Goal: Task Accomplishment & Management: Use online tool/utility

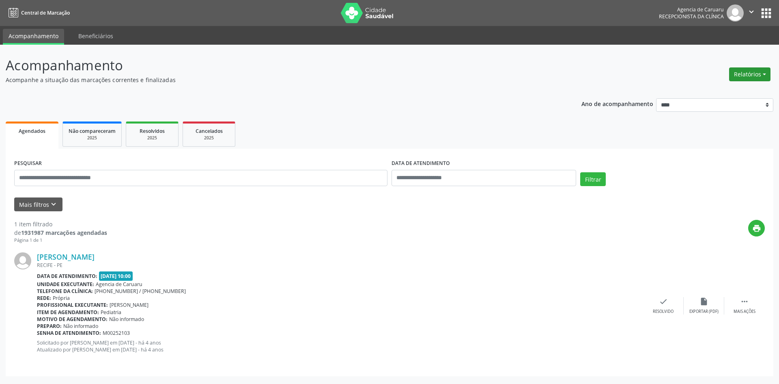
click at [760, 75] on button "Relatórios" at bounding box center [749, 74] width 41 height 14
click at [737, 97] on link "Agendamentos" at bounding box center [727, 91] width 87 height 11
select select "*"
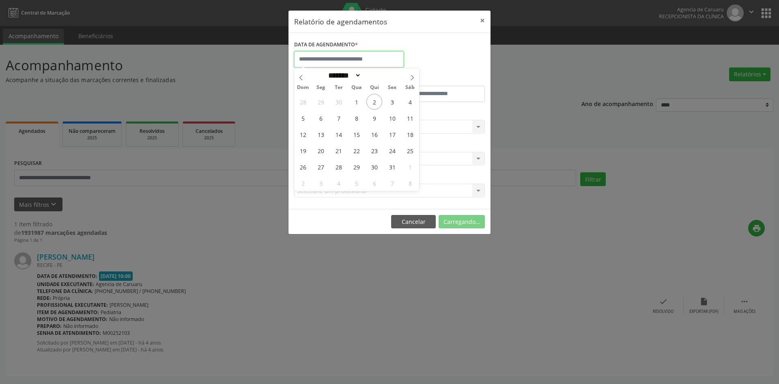
click at [358, 62] on input "text" at bounding box center [349, 59] width 110 height 16
click at [335, 121] on span "7" at bounding box center [339, 118] width 16 height 16
type input "**********"
click at [335, 121] on span "7" at bounding box center [339, 118] width 16 height 16
click at [335, 121] on div "Seleciona uma especialidade" at bounding box center [389, 127] width 191 height 14
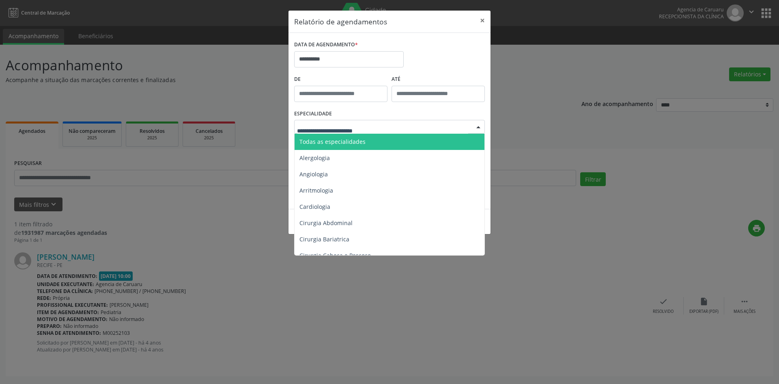
click at [346, 141] on span "Todas as especialidades" at bounding box center [333, 142] width 66 height 8
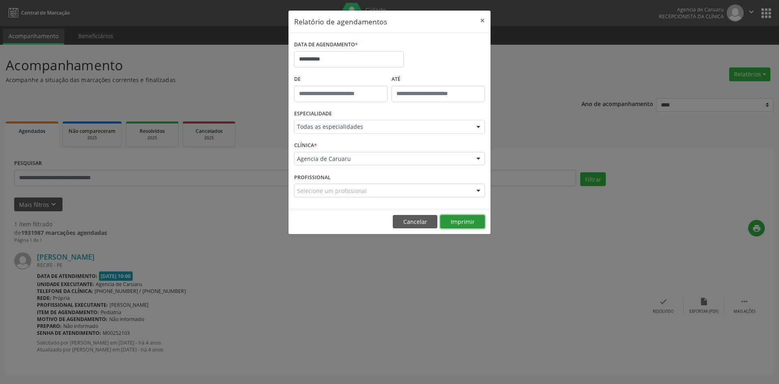
click at [449, 219] on button "Imprimir" at bounding box center [462, 222] width 45 height 14
